Goal: Task Accomplishment & Management: Manage account settings

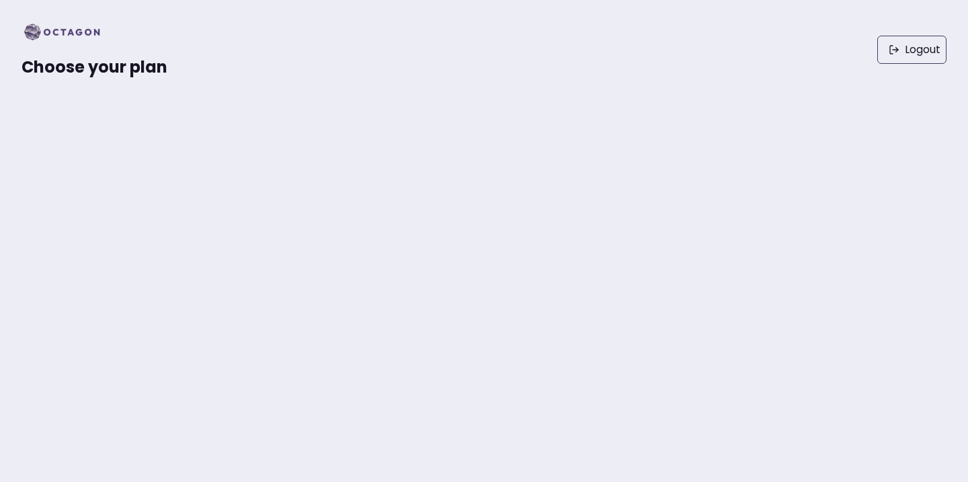
scroll to position [56, 0]
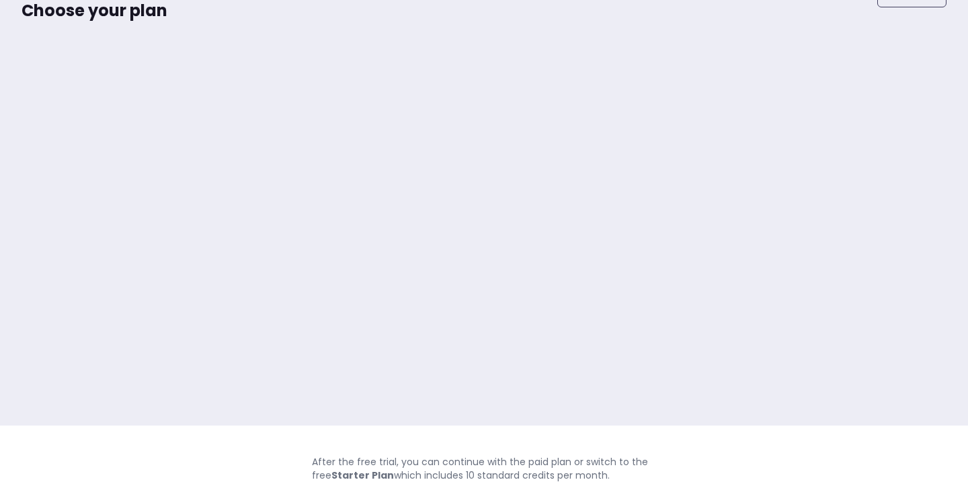
drag, startPoint x: 618, startPoint y: 474, endPoint x: 313, endPoint y: 459, distance: 305.0
click at [313, 459] on p "After the free trial, you can continue with the paid plan or switch to the free…" at bounding box center [484, 468] width 344 height 27
